Goal: Task Accomplishment & Management: Manage account settings

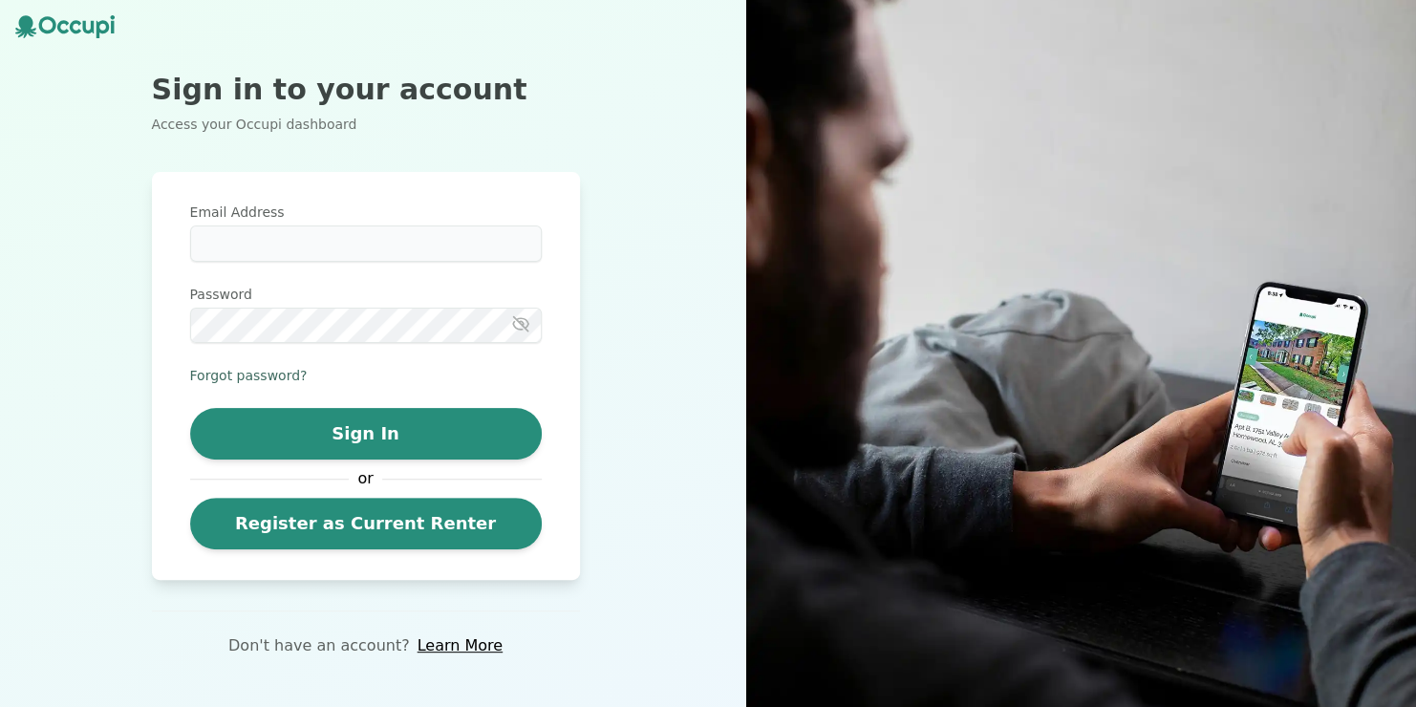
click at [249, 375] on button "Forgot password?" at bounding box center [249, 375] width 118 height 19
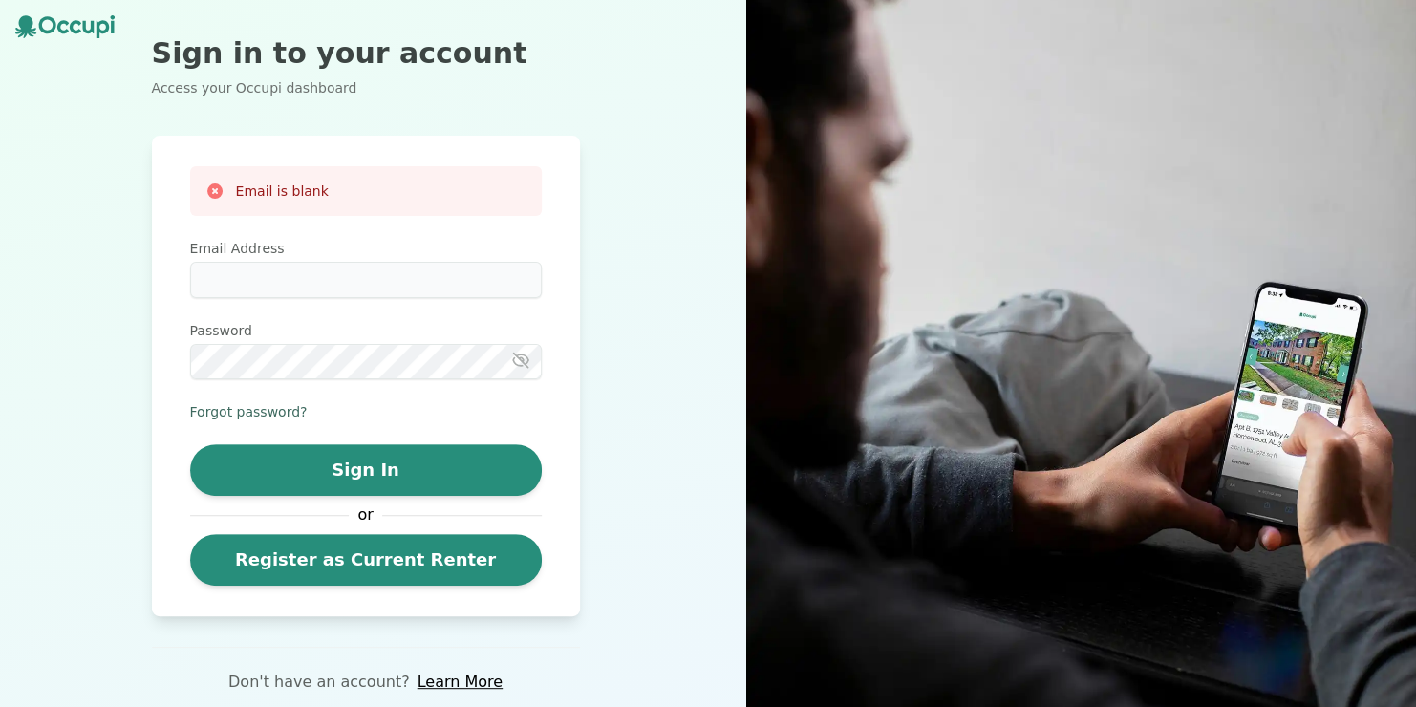
click at [264, 416] on button "Forgot password?" at bounding box center [249, 411] width 118 height 19
click at [262, 411] on button "Forgot password?" at bounding box center [249, 411] width 118 height 19
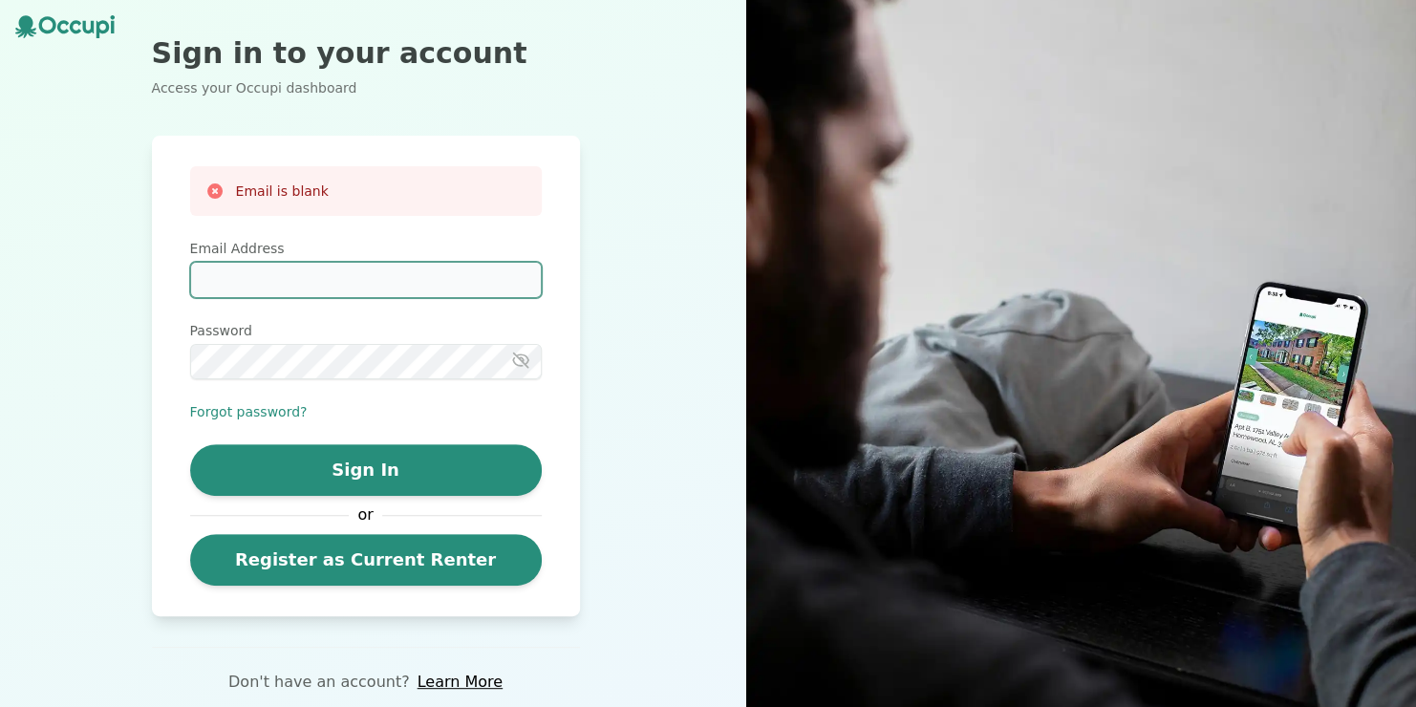
click at [263, 280] on input "Email Address" at bounding box center [366, 280] width 352 height 36
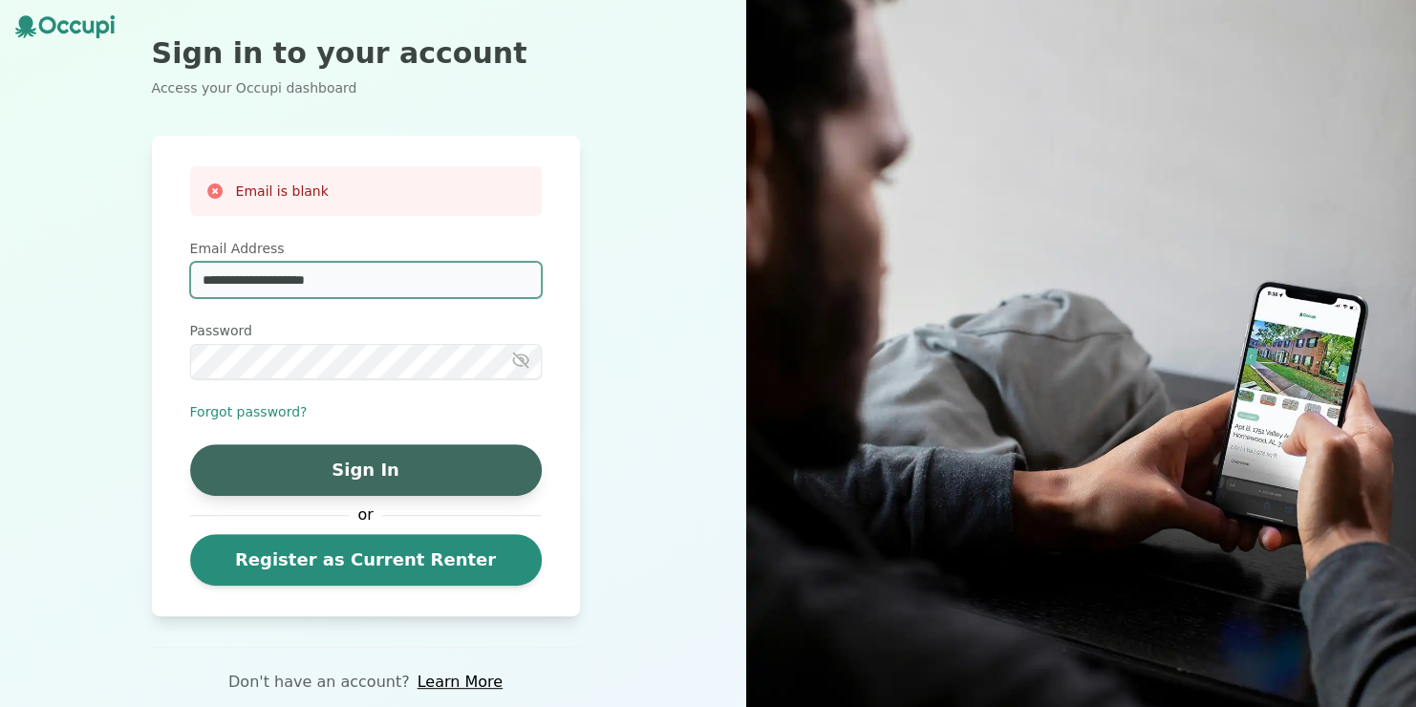
type input "**********"
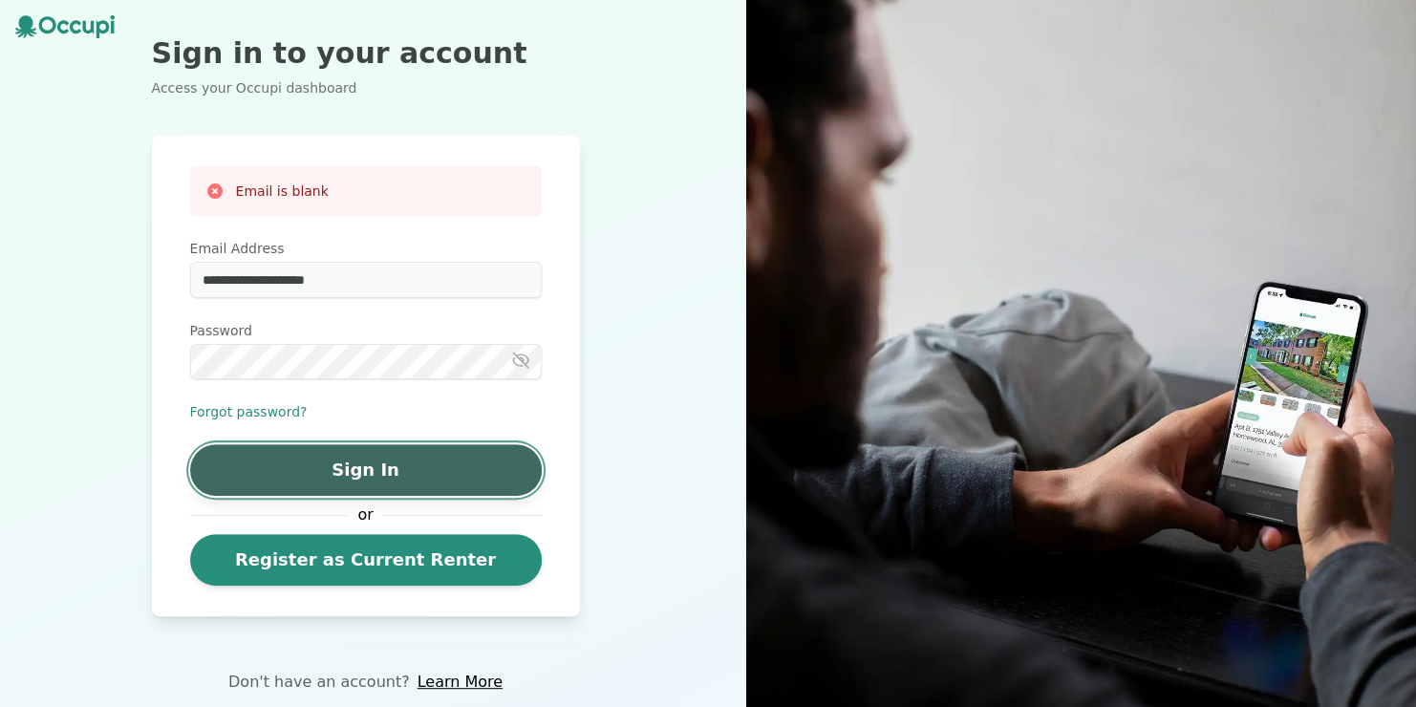
click at [386, 485] on button "Sign In" at bounding box center [366, 470] width 352 height 52
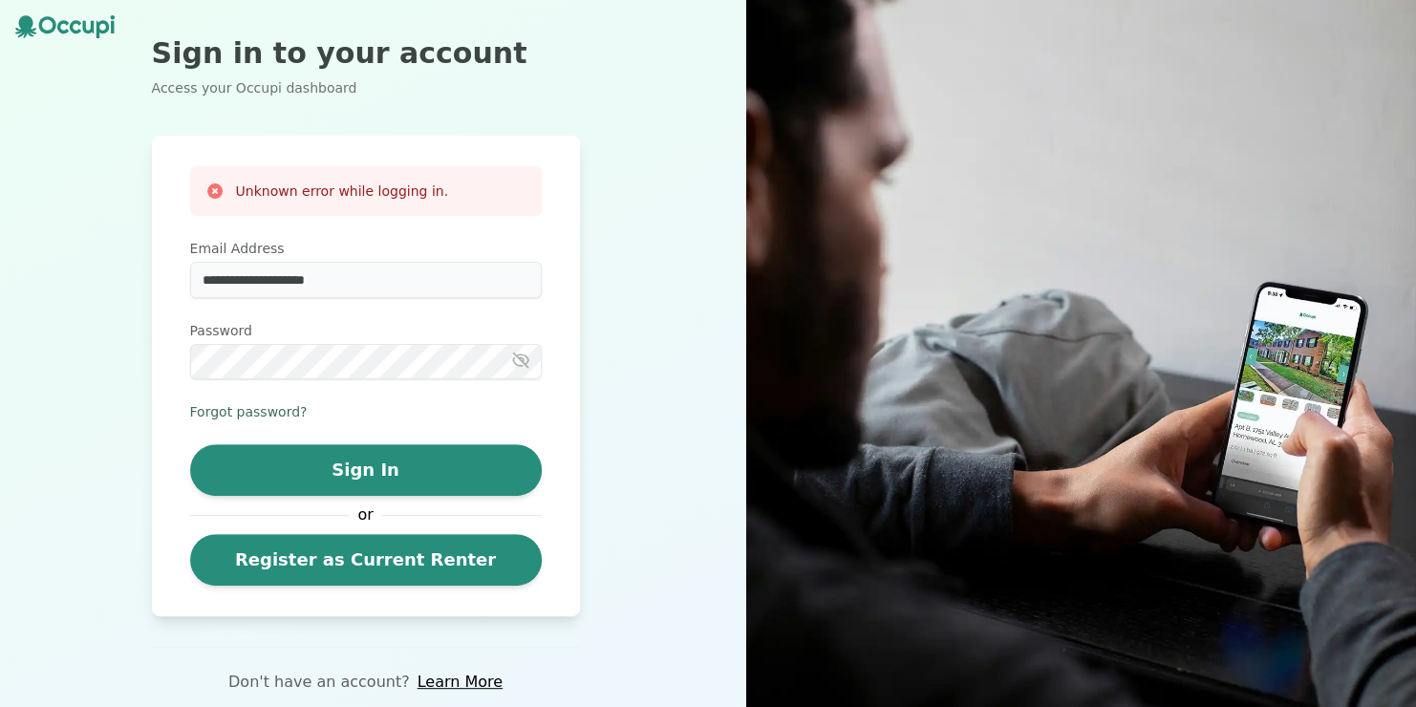
click at [239, 409] on button "Forgot password?" at bounding box center [249, 411] width 118 height 19
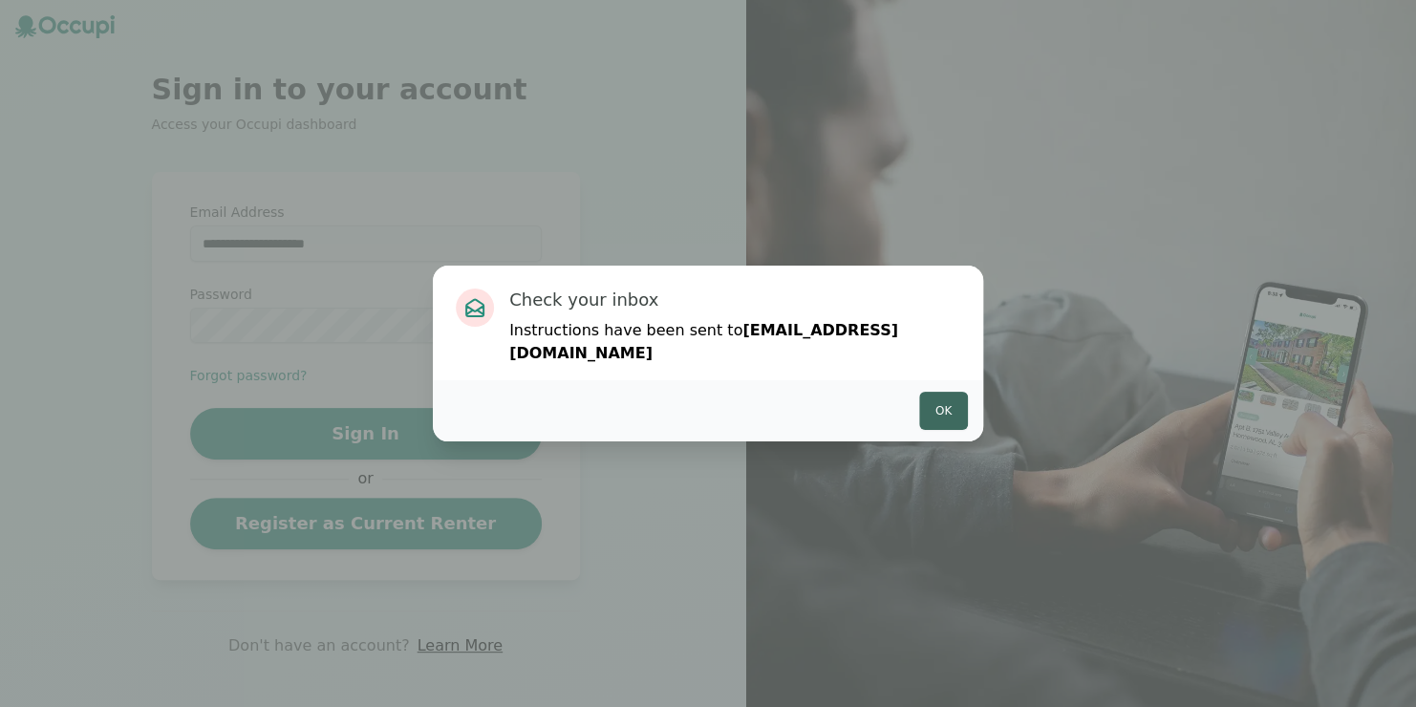
click at [932, 402] on button "Ok" at bounding box center [943, 411] width 49 height 38
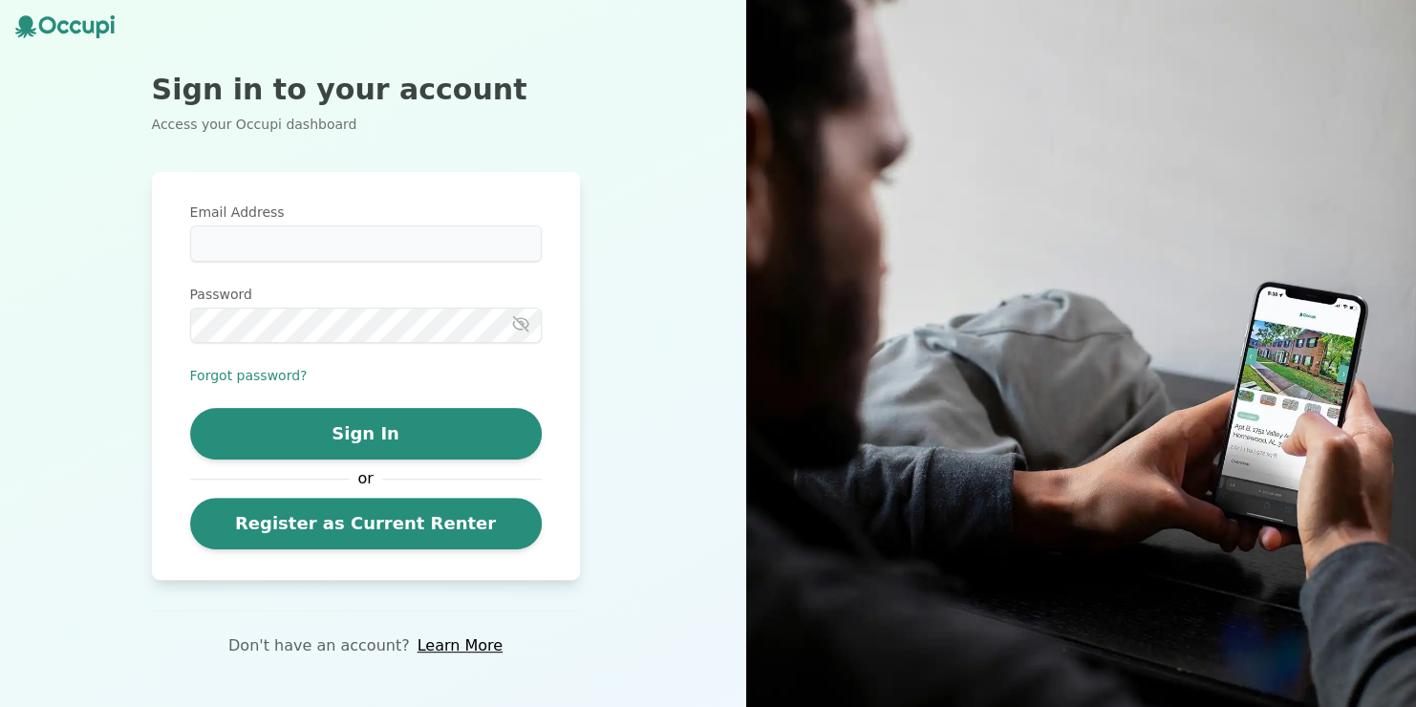
click at [395, 262] on div "Email Address Password Forgot password? Sign In or Register as Current Renter" at bounding box center [366, 377] width 352 height 348
click at [367, 248] on input "Email Address" at bounding box center [366, 243] width 352 height 36
type input "**********"
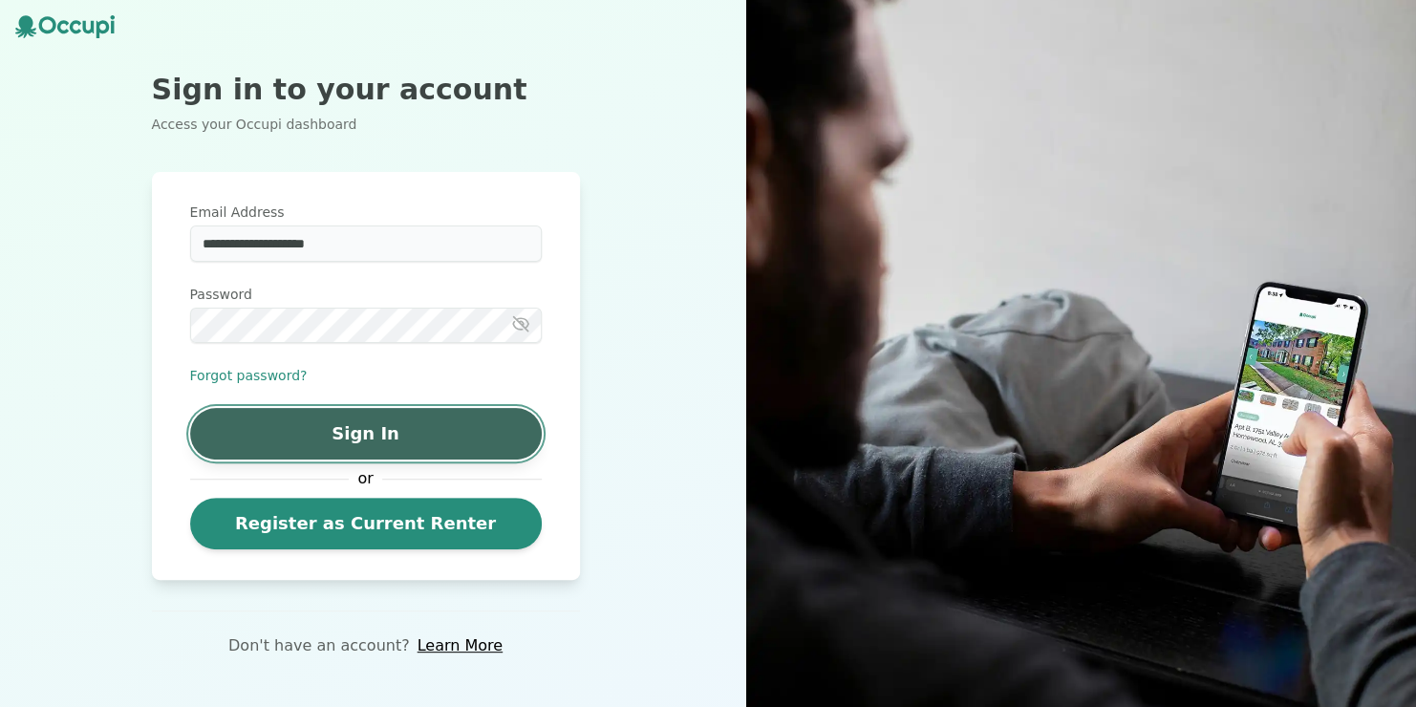
click at [372, 429] on button "Sign In" at bounding box center [366, 434] width 352 height 52
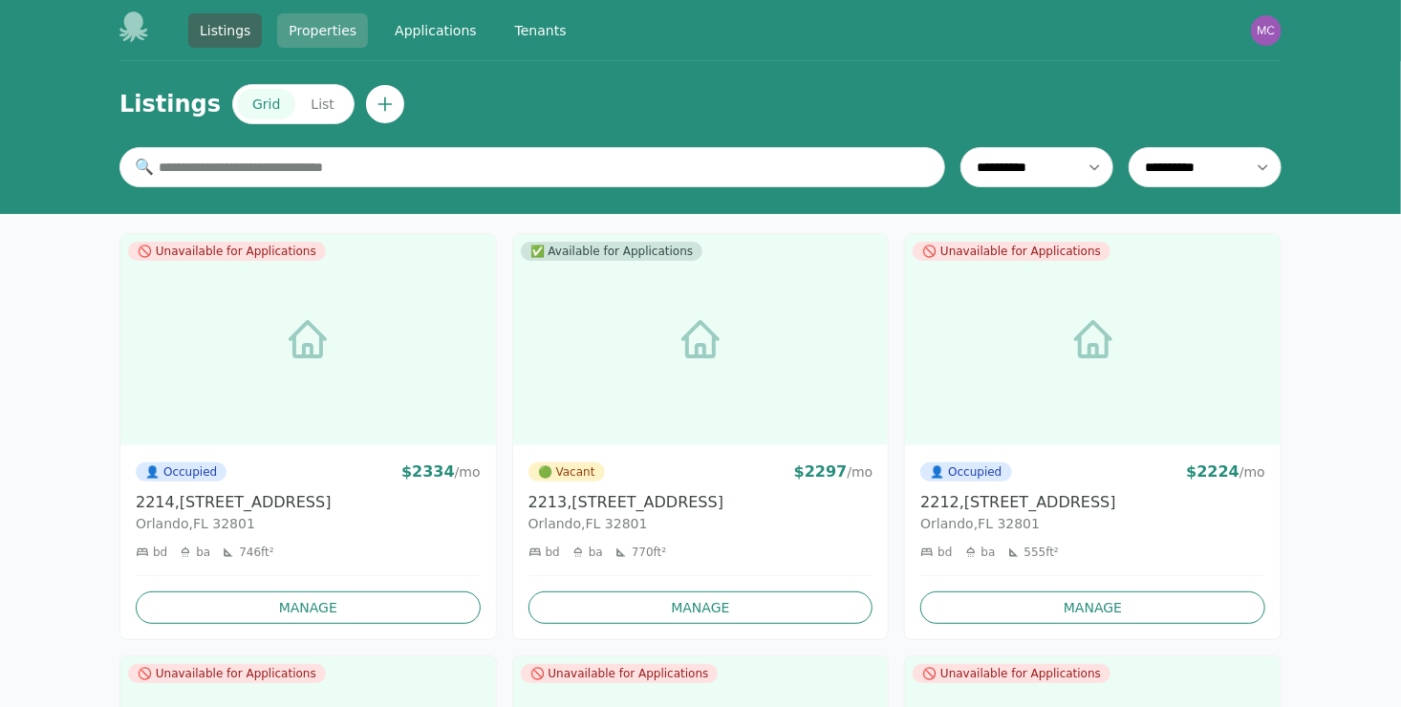
click at [316, 31] on link "Properties" at bounding box center [322, 30] width 91 height 34
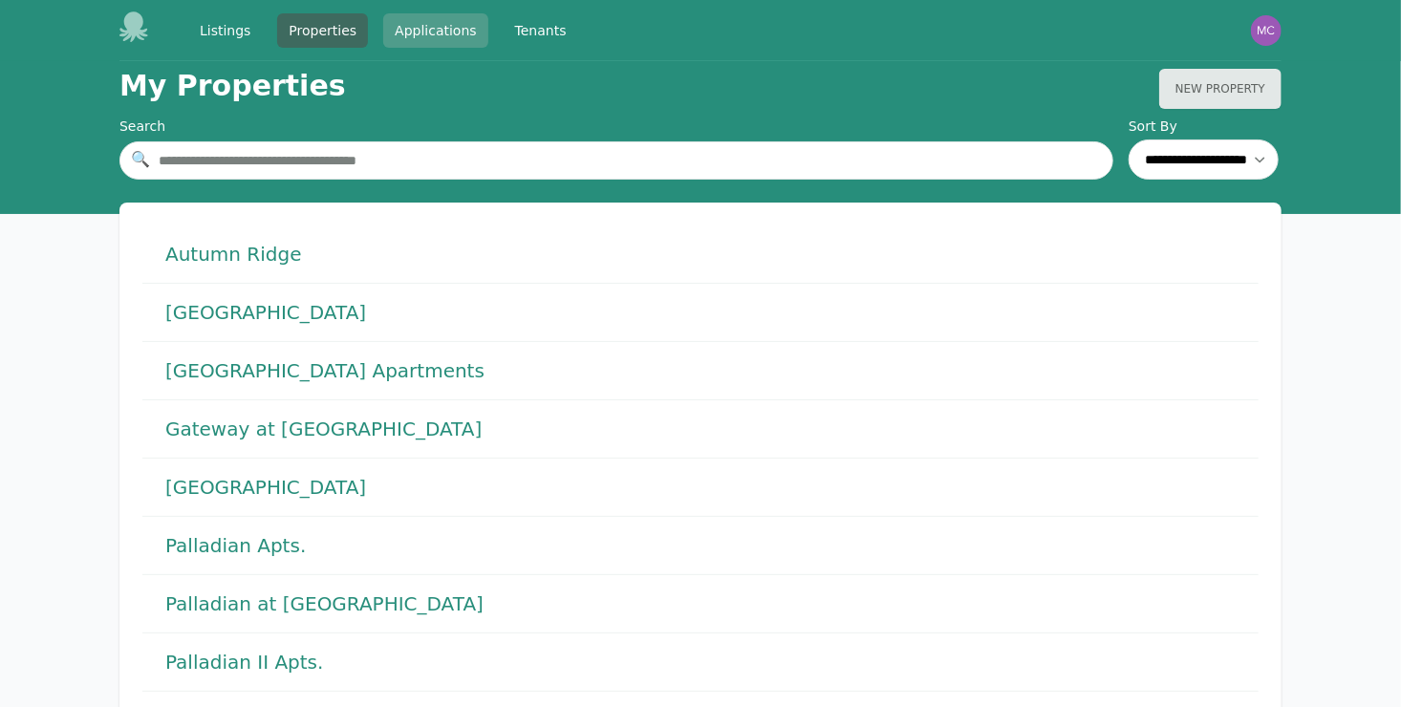
click at [434, 35] on link "Applications" at bounding box center [435, 30] width 105 height 34
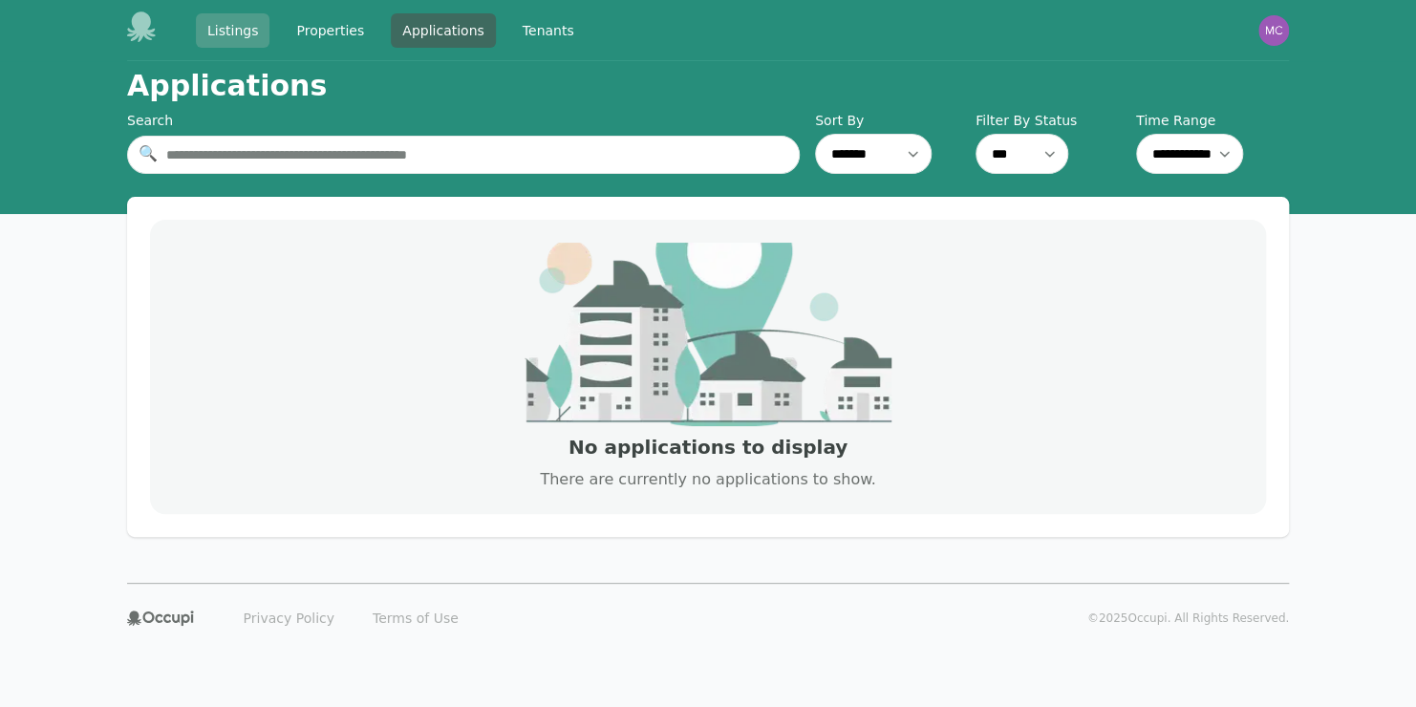
click at [205, 34] on link "Listings" at bounding box center [233, 30] width 74 height 34
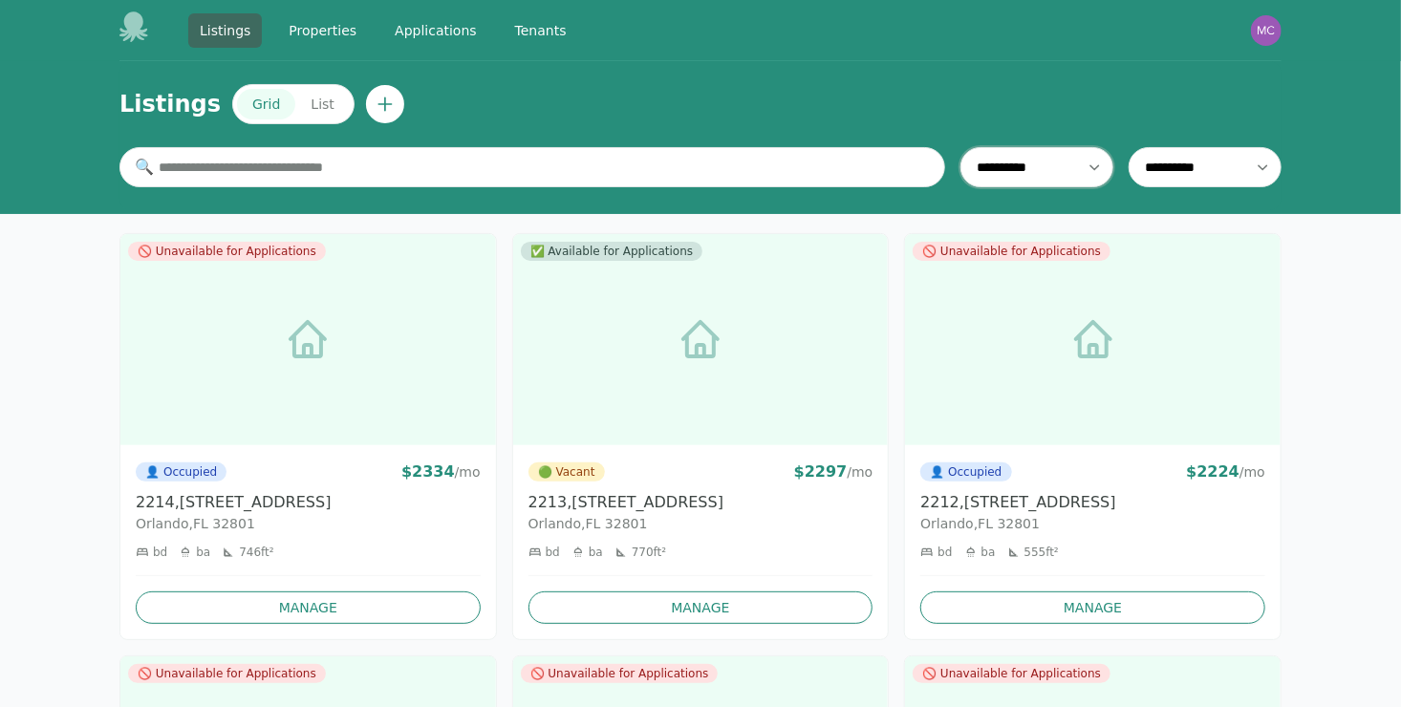
click at [1094, 163] on select "**********" at bounding box center [1036, 167] width 153 height 40
click at [1264, 166] on select "**********" at bounding box center [1204, 167] width 153 height 40
click at [303, 28] on link "Properties" at bounding box center [322, 30] width 91 height 34
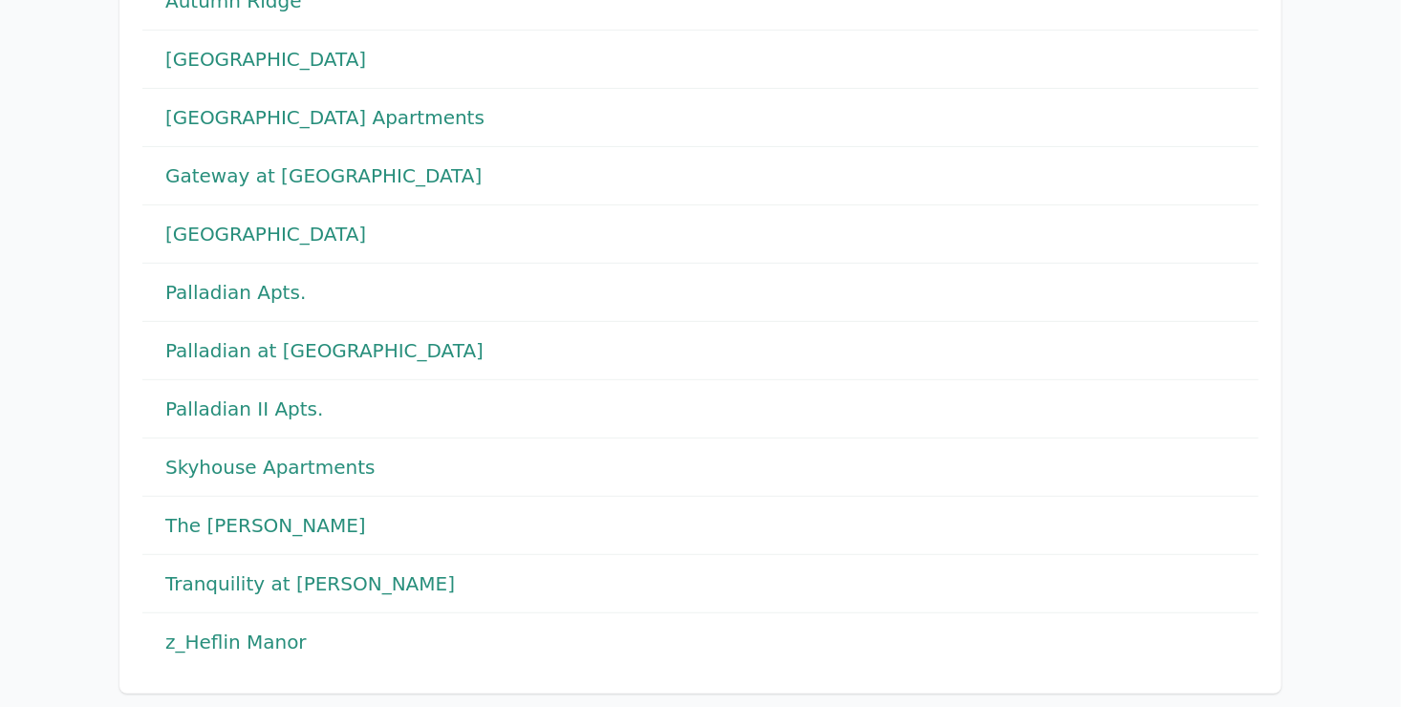
scroll to position [16, 0]
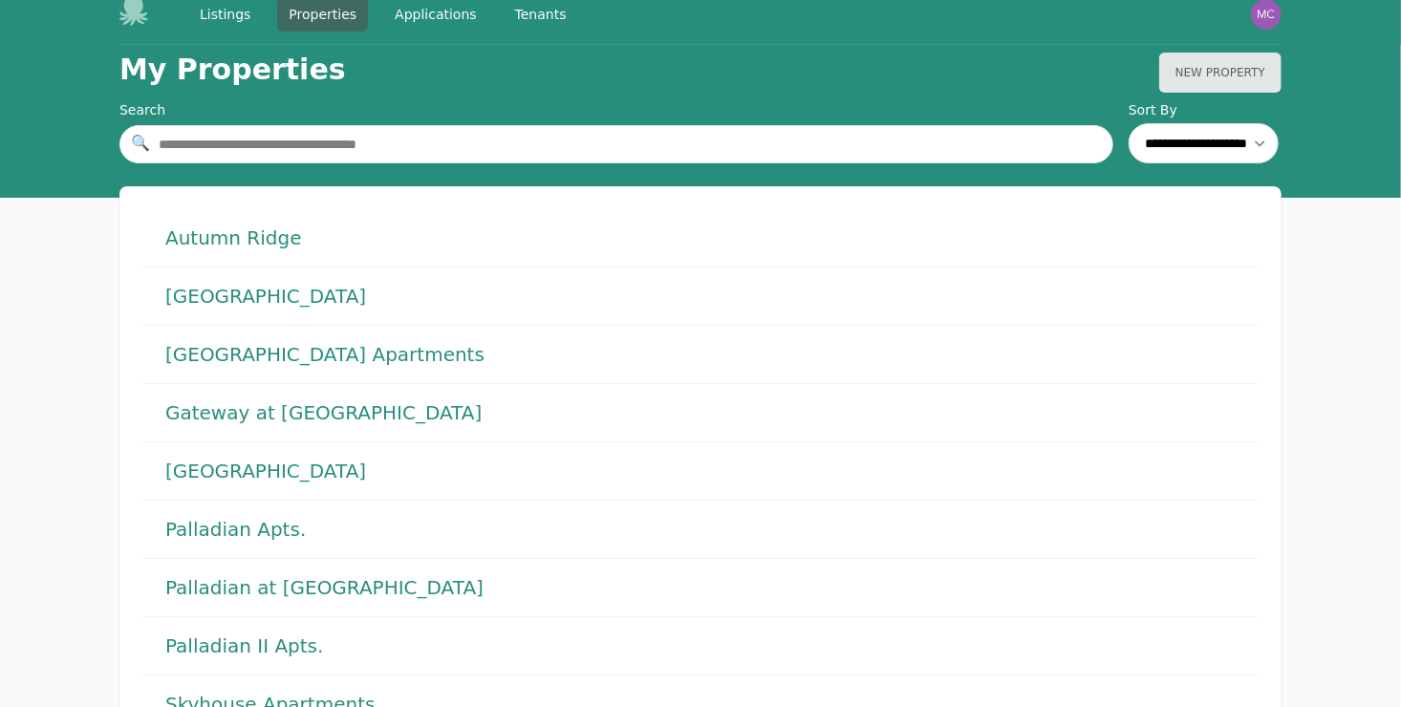
click at [226, 364] on h1 "[GEOGRAPHIC_DATA] Apartments" at bounding box center [324, 354] width 319 height 27
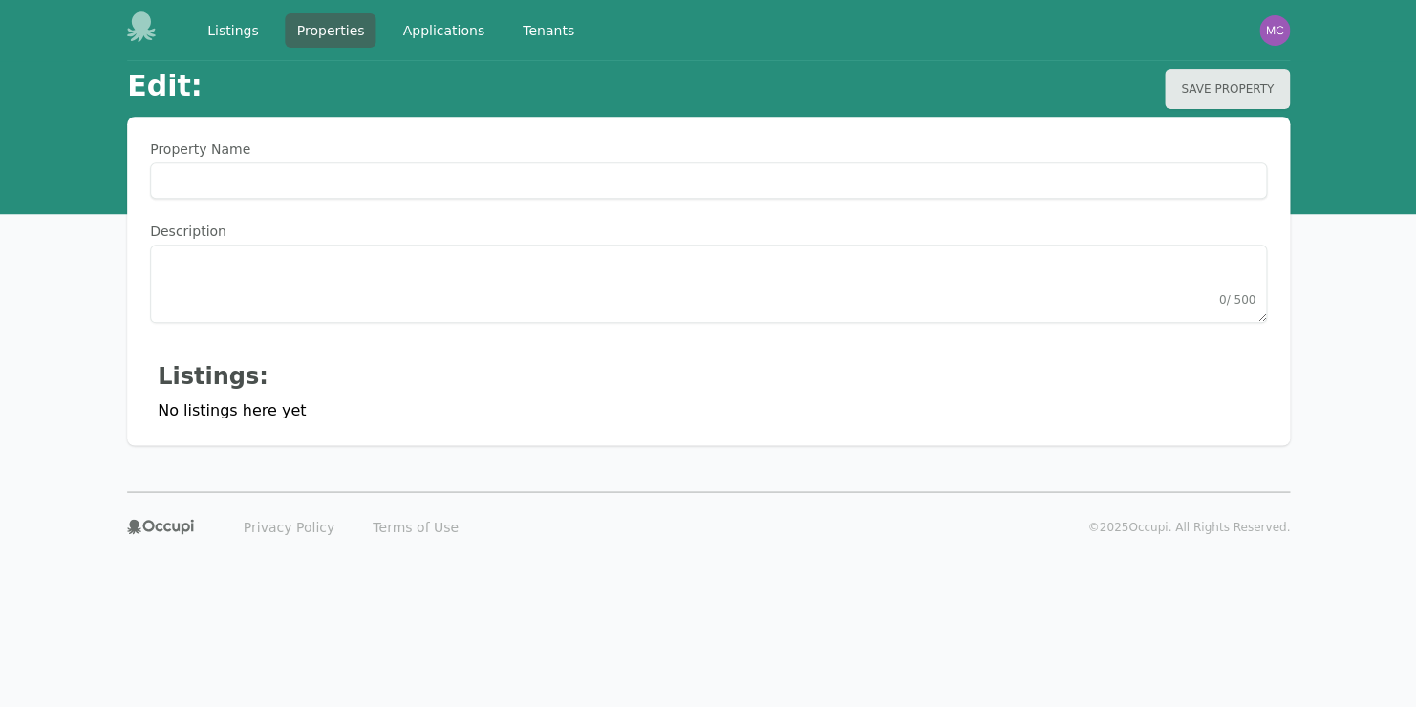
type Name "**********"
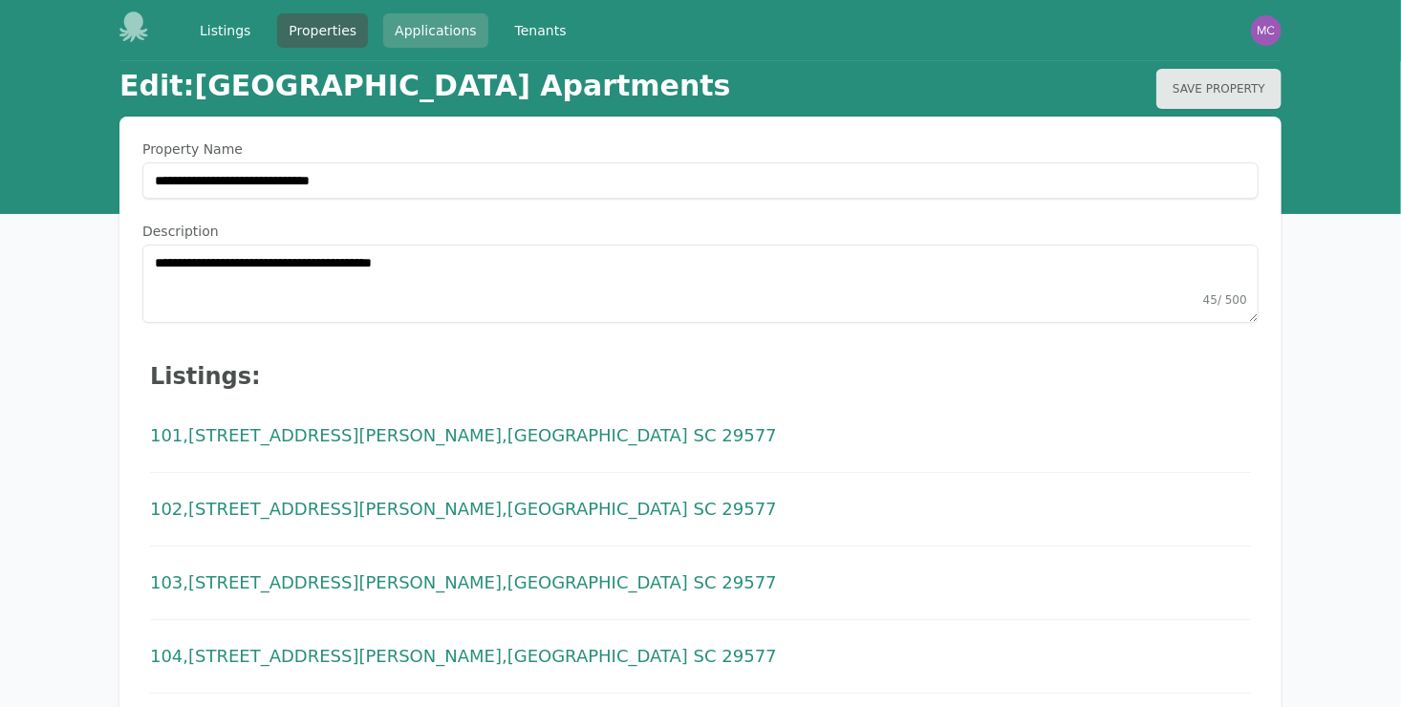
click at [415, 34] on link "Applications" at bounding box center [435, 30] width 105 height 34
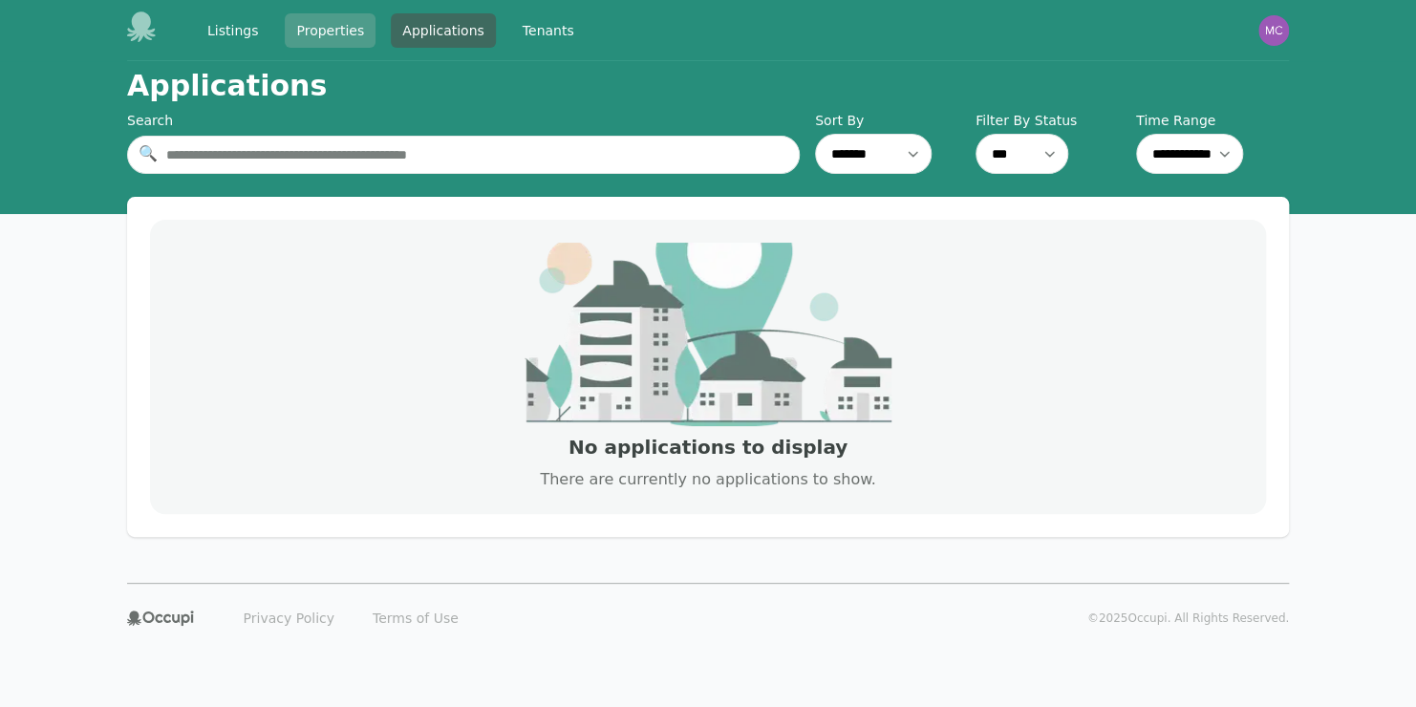
click at [332, 37] on link "Properties" at bounding box center [330, 30] width 91 height 34
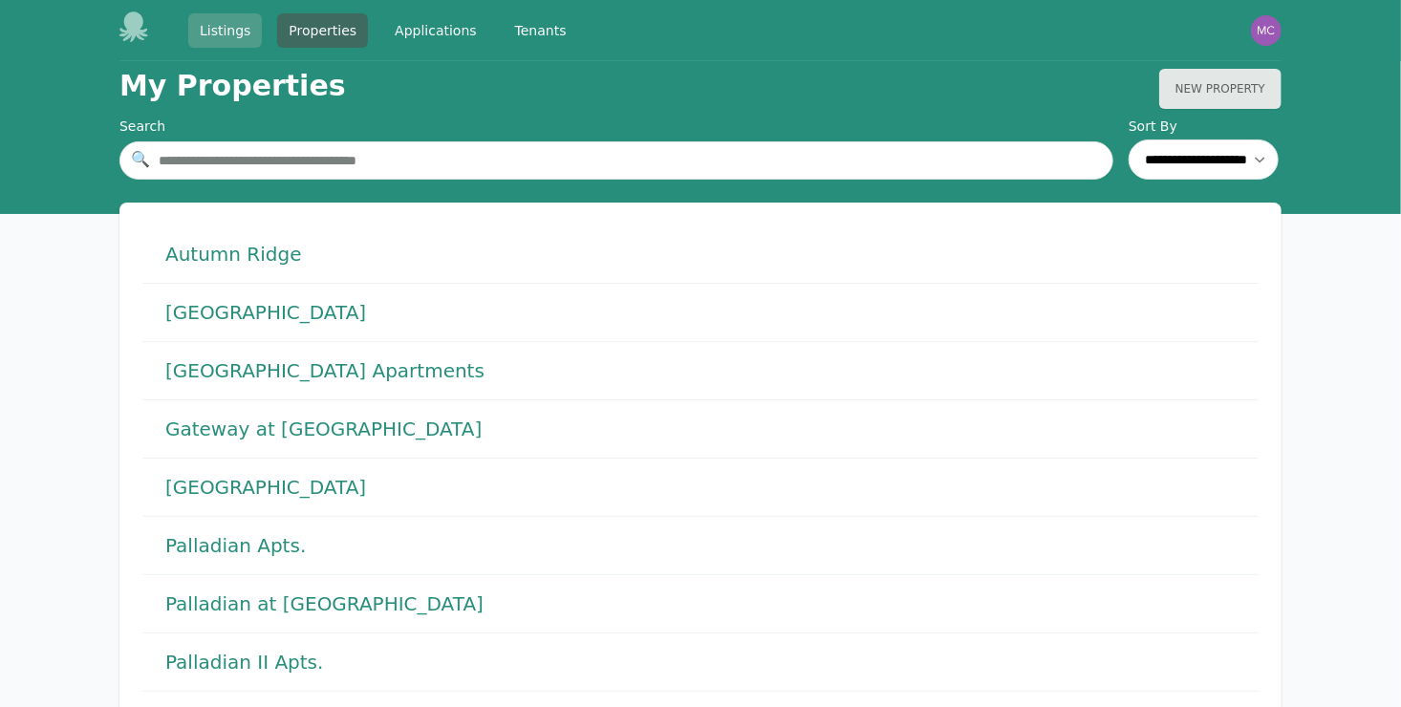
click at [232, 39] on link "Listings" at bounding box center [225, 30] width 74 height 34
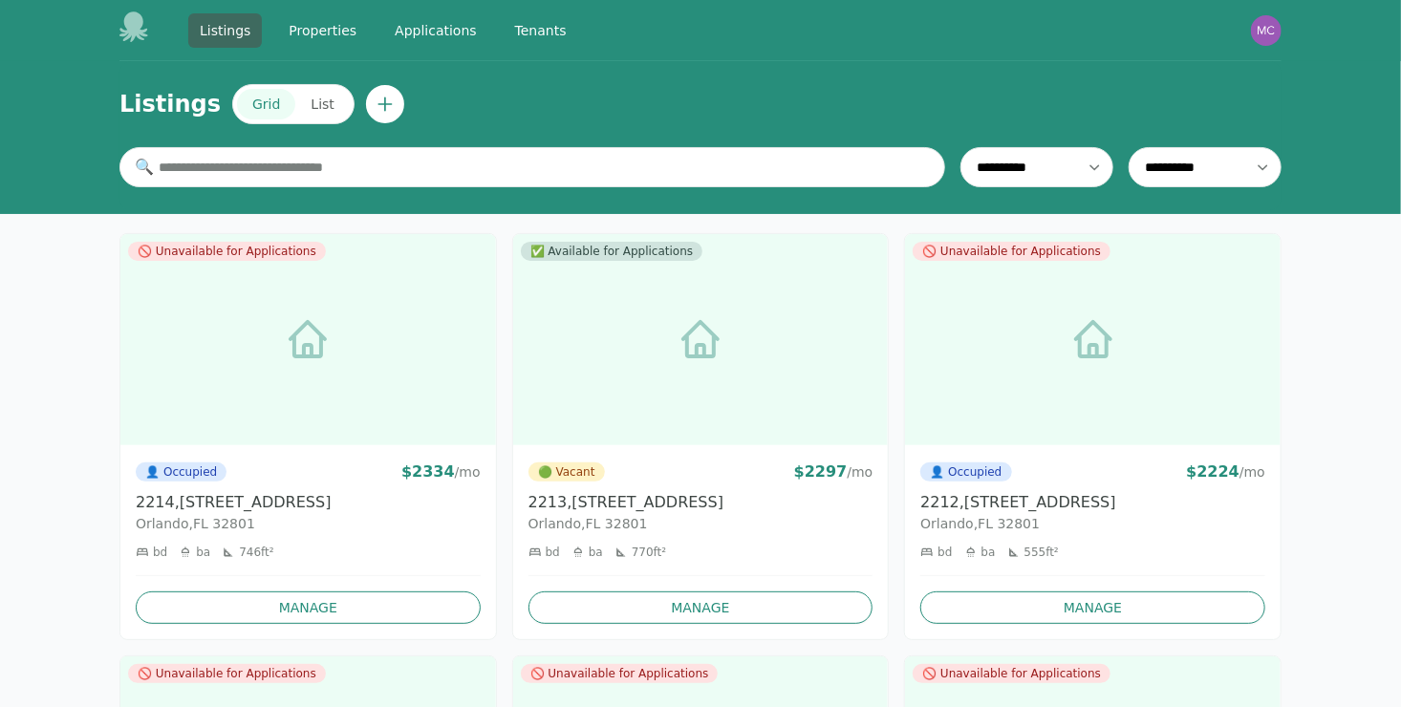
click at [304, 111] on button "List" at bounding box center [322, 104] width 54 height 31
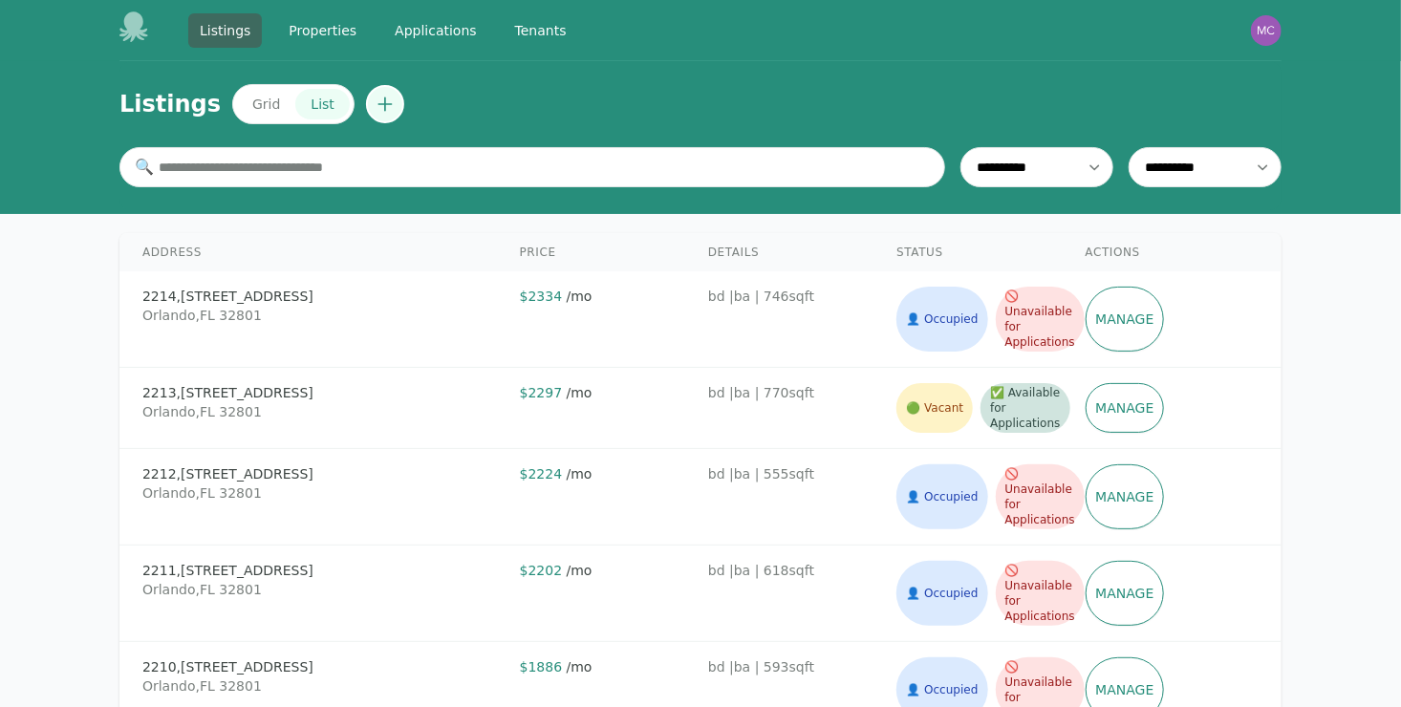
click at [375, 110] on icon "Create new listing" at bounding box center [384, 104] width 19 height 19
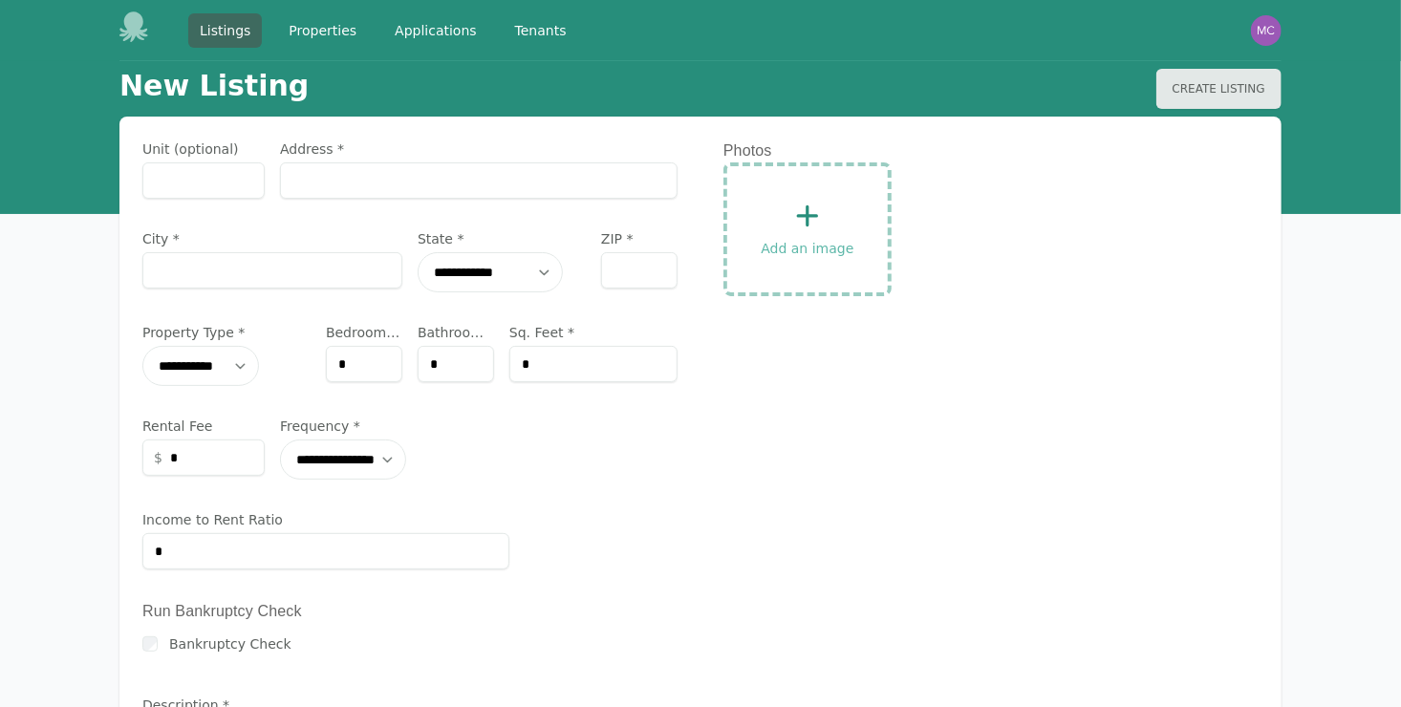
click at [786, 73] on header "New Listing Create Listing" at bounding box center [700, 88] width 1162 height 55
click at [277, 33] on link "Properties" at bounding box center [322, 30] width 91 height 34
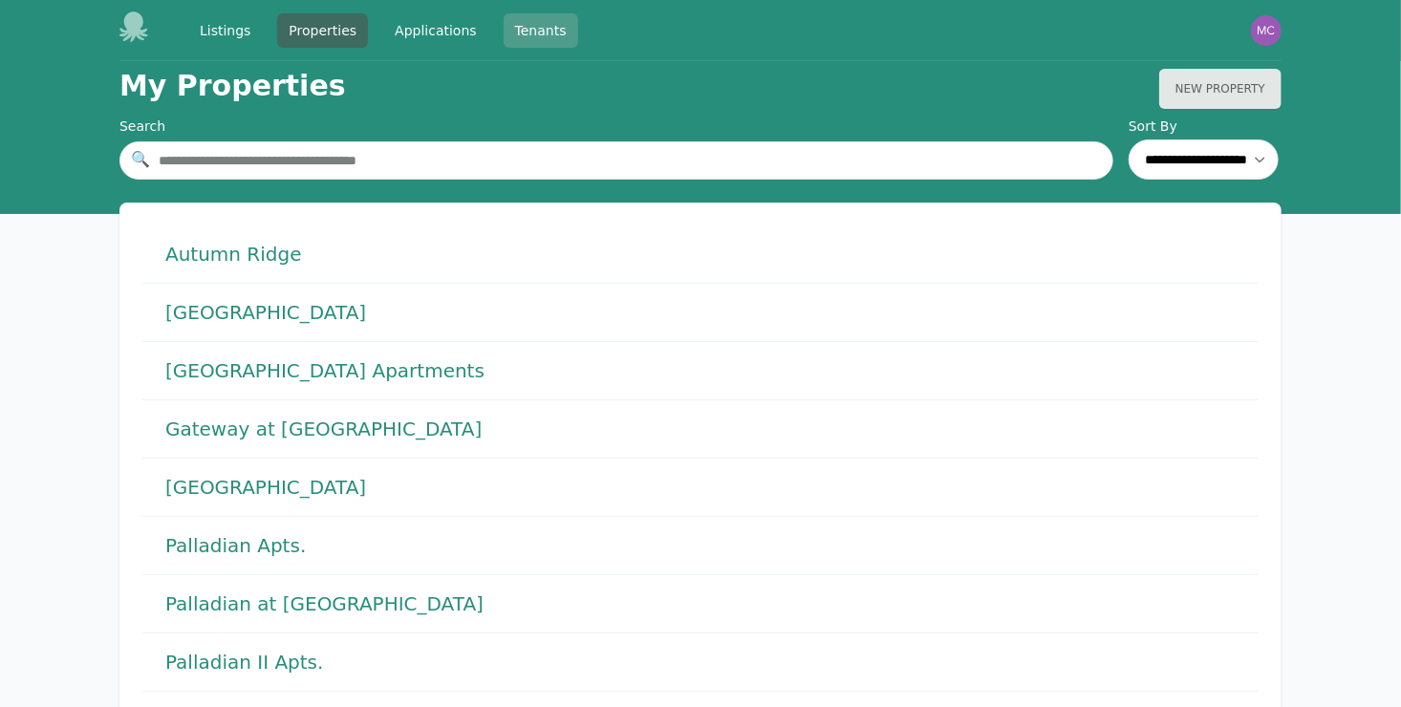
click at [547, 32] on link "Tenants" at bounding box center [541, 30] width 75 height 34
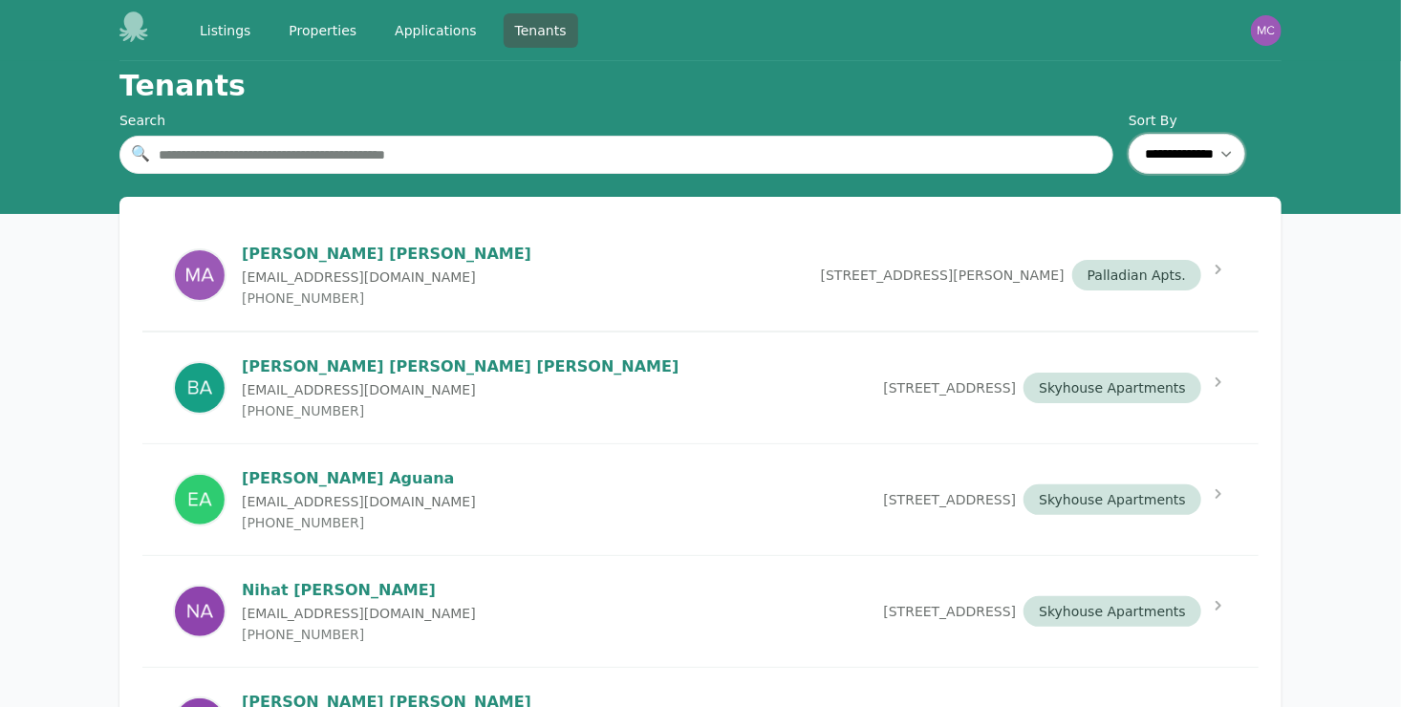
click at [1181, 157] on select "**********" at bounding box center [1186, 154] width 117 height 40
click at [960, 76] on header "Tenants" at bounding box center [700, 86] width 1162 height 50
